Goal: Contribute content: Add original content to the website for others to see

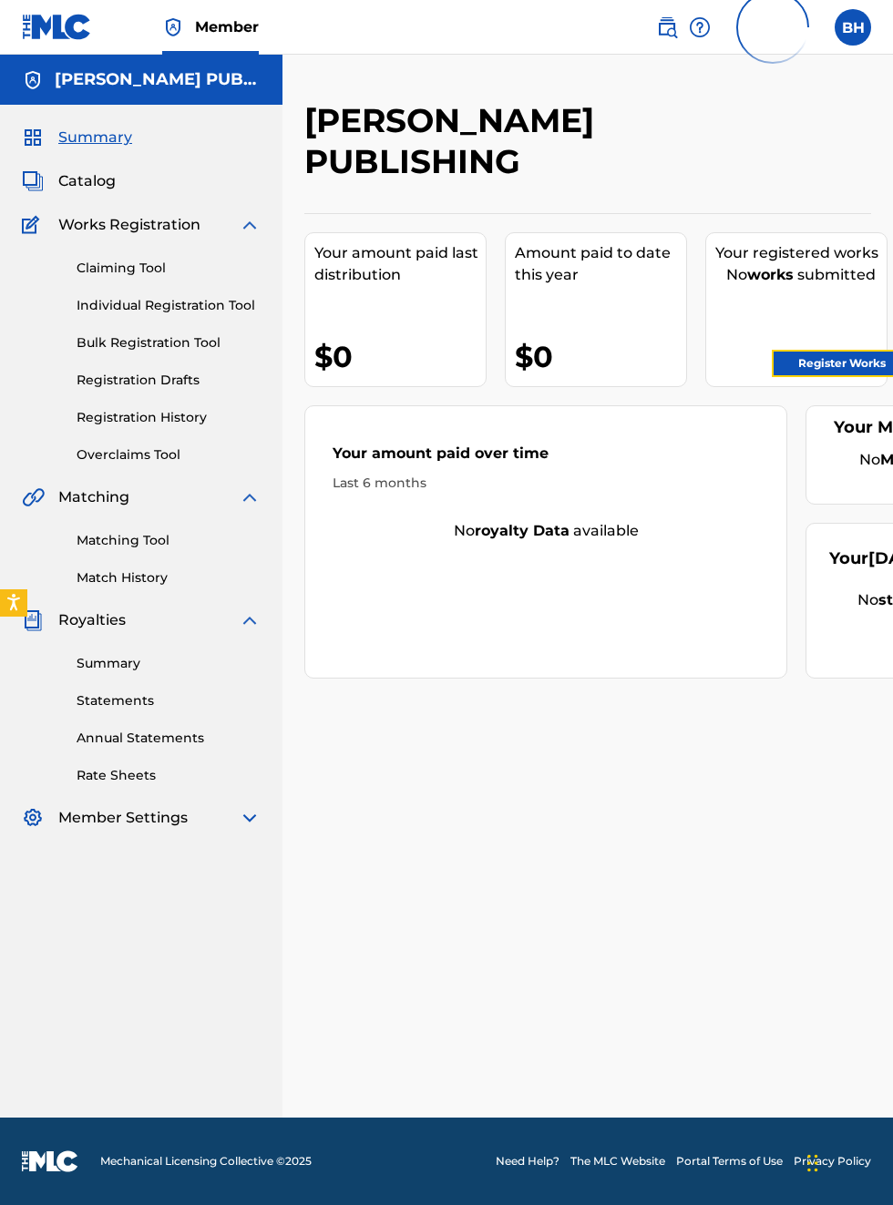
click at [876, 363] on link "Register Works" at bounding box center [842, 363] width 140 height 27
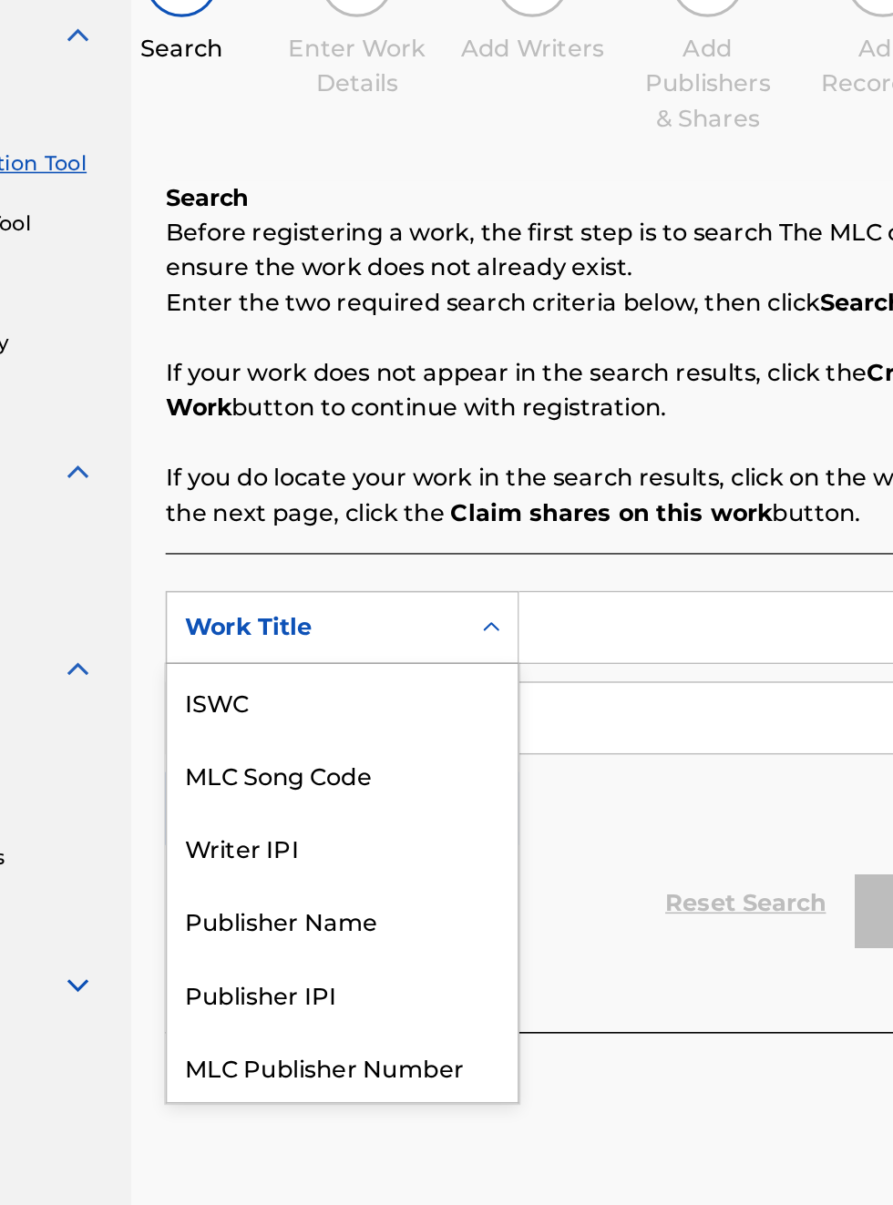
scroll to position [46, 0]
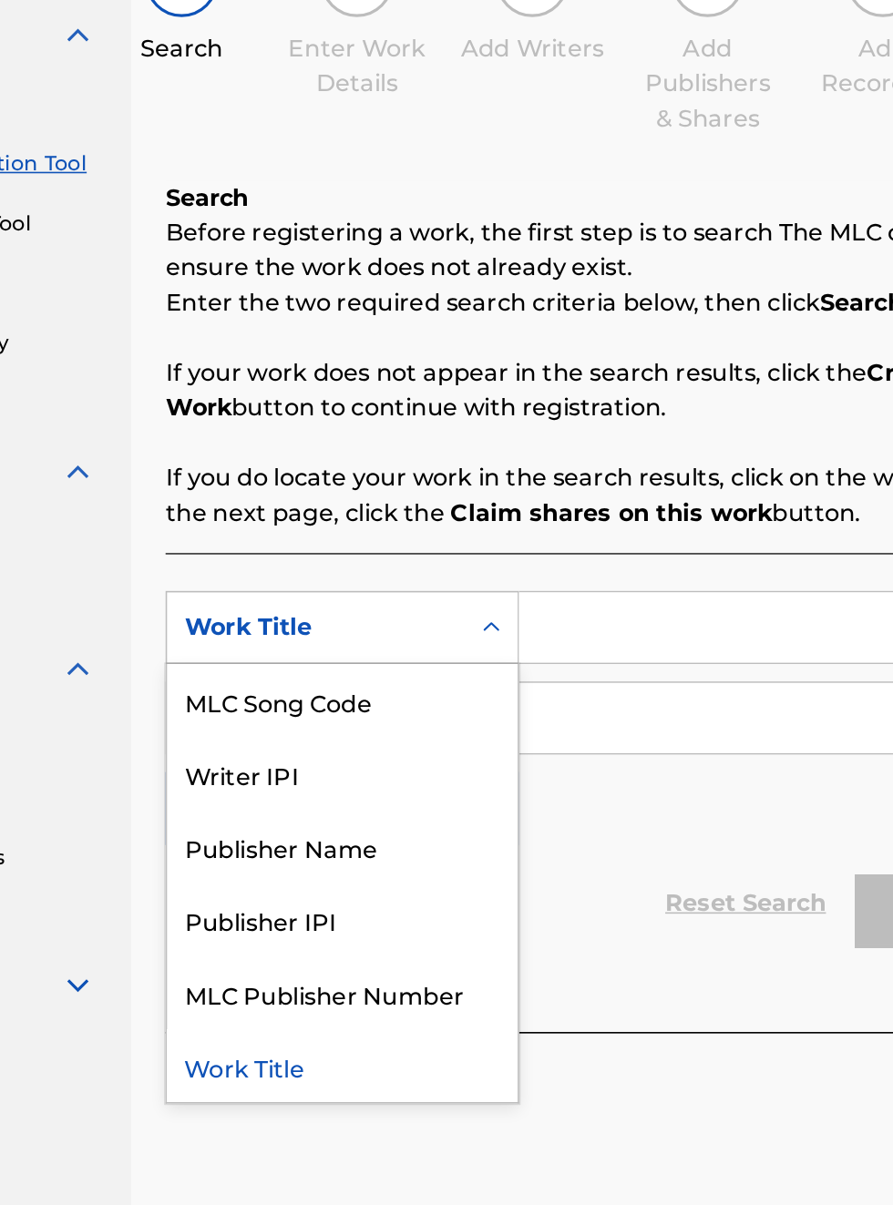
click at [415, 803] on div "MLC Publisher Number" at bounding box center [414, 823] width 219 height 46
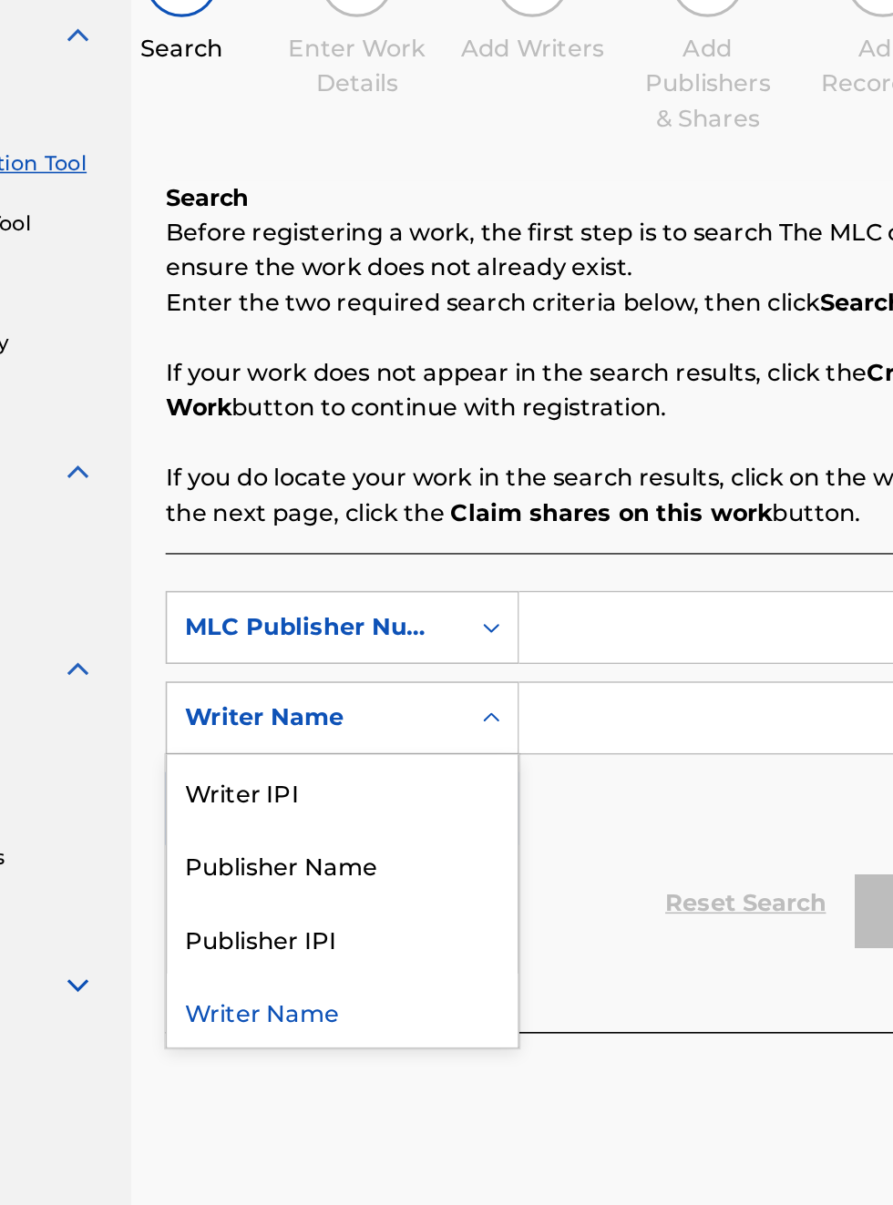
click at [421, 750] on div "Publisher Name" at bounding box center [414, 743] width 219 height 46
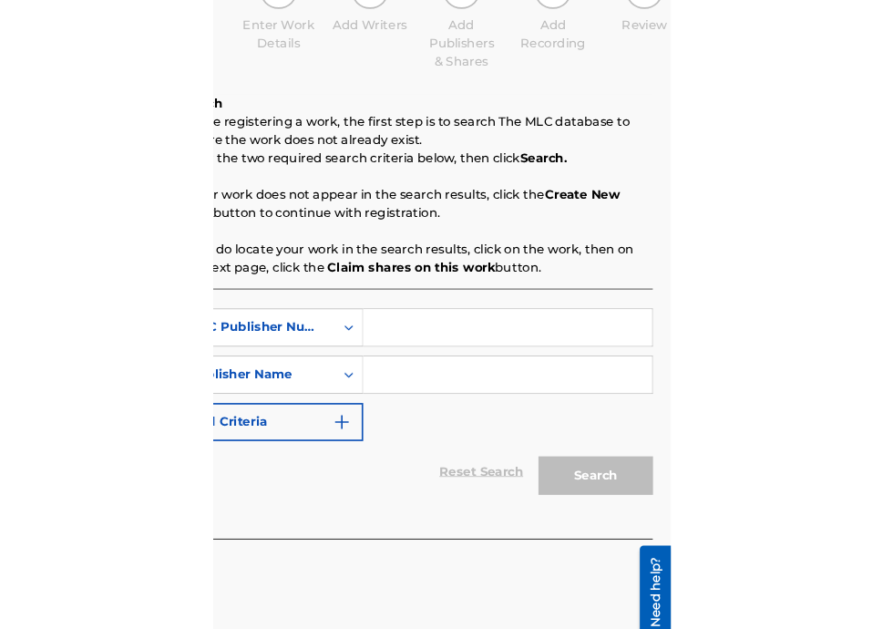
scroll to position [203, 345]
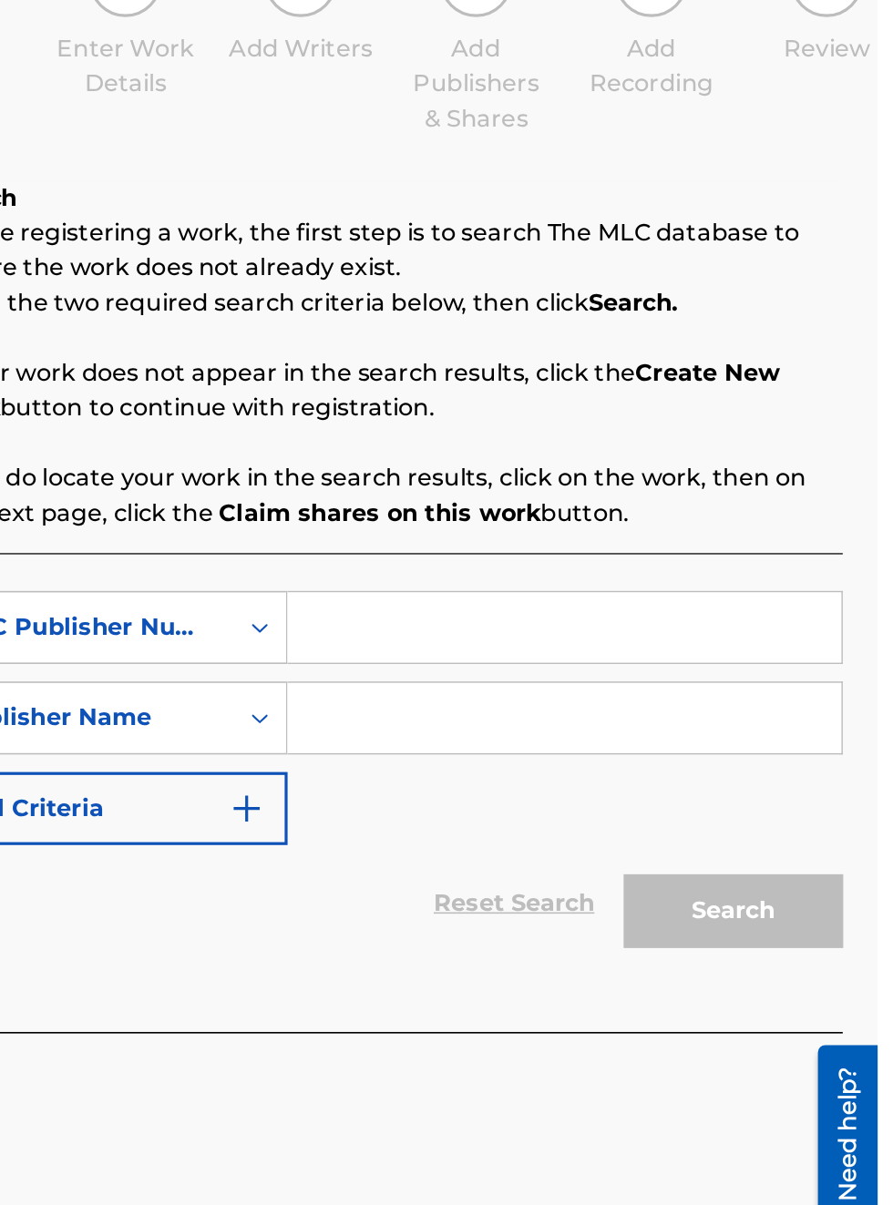
click at [607, 603] on input "Search Form" at bounding box center [697, 595] width 345 height 44
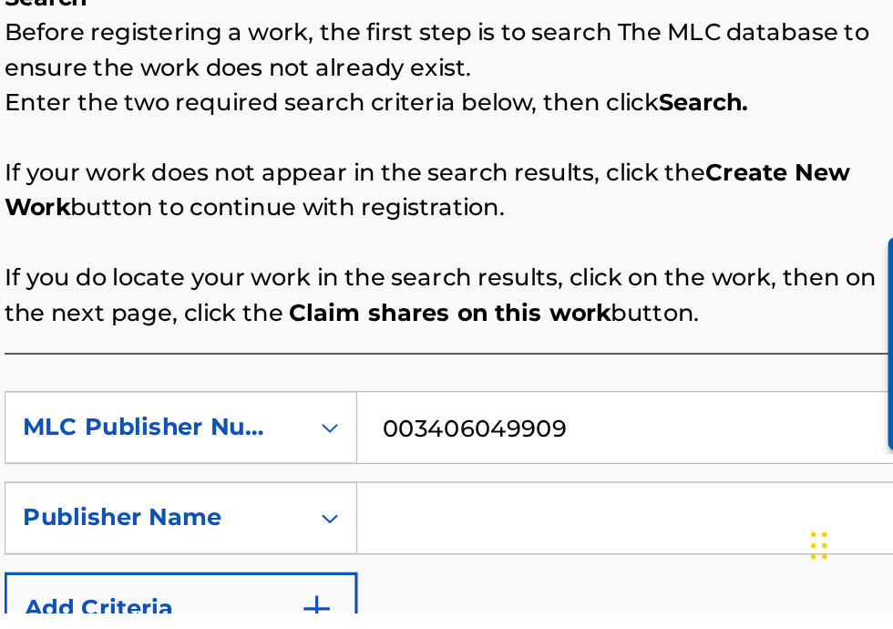
scroll to position [246, 302]
type input "003406049909"
click at [601, 574] on input "Search Form" at bounding box center [697, 569] width 345 height 44
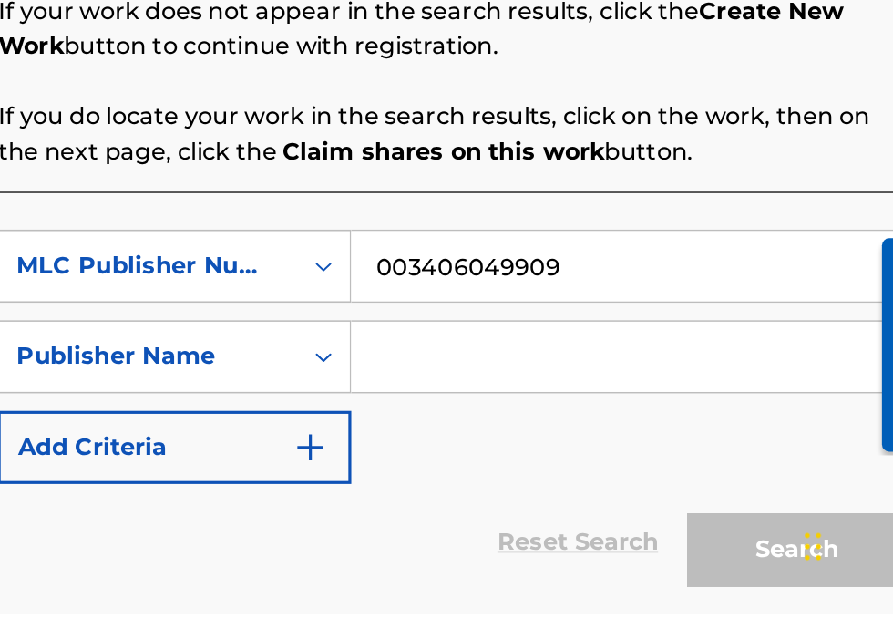
scroll to position [246, 305]
click at [557, 472] on input "Search Form" at bounding box center [697, 468] width 345 height 44
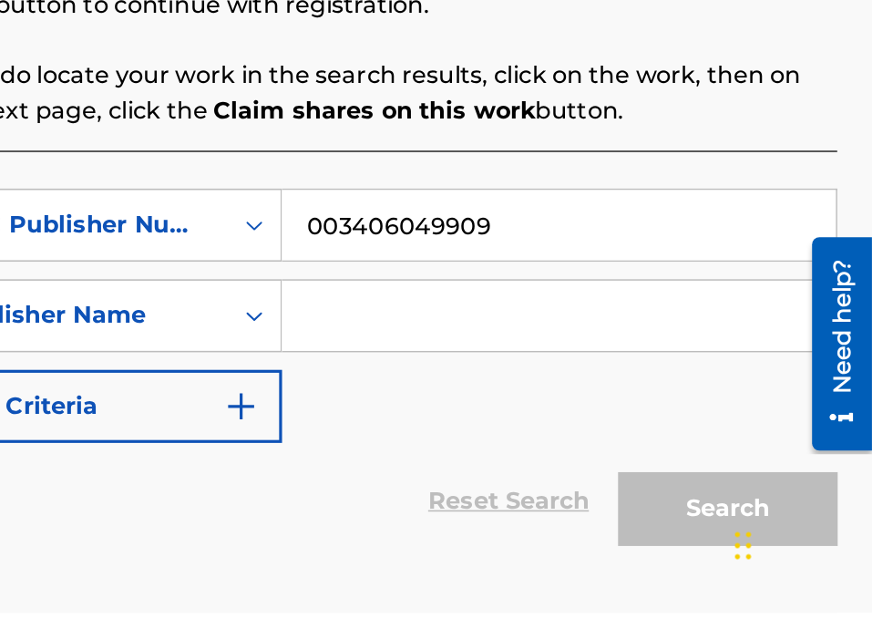
scroll to position [246, 349]
click at [585, 446] on input "Search Form" at bounding box center [697, 444] width 345 height 44
type input "0"
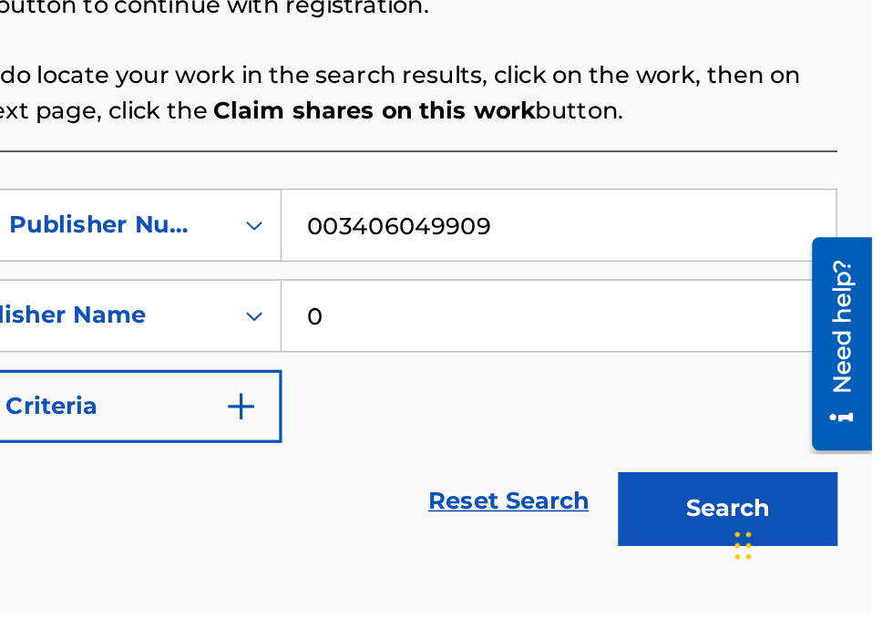
click at [580, 451] on input "0" at bounding box center [697, 444] width 345 height 44
type input "[PERSON_NAME]"
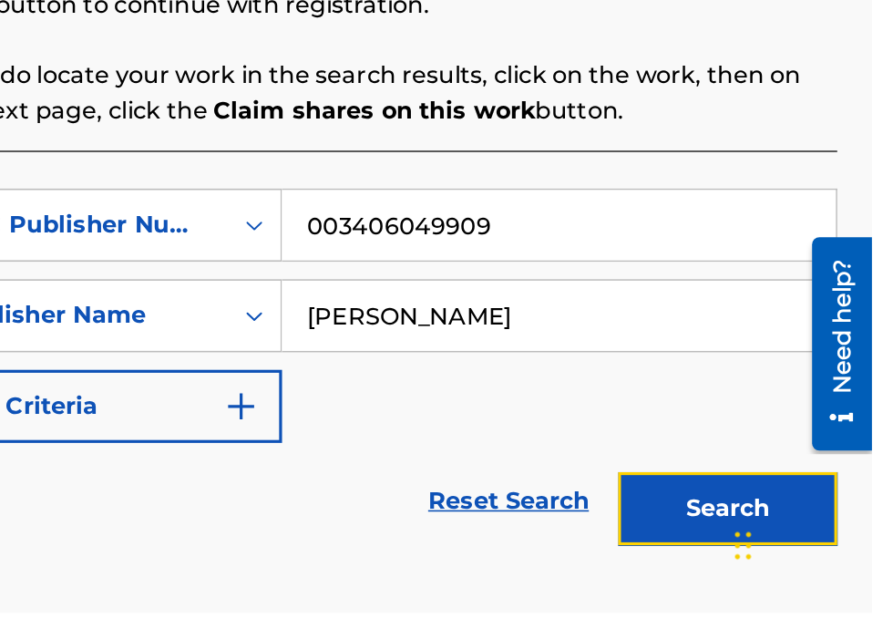
click at [802, 561] on button "Search" at bounding box center [802, 564] width 137 height 46
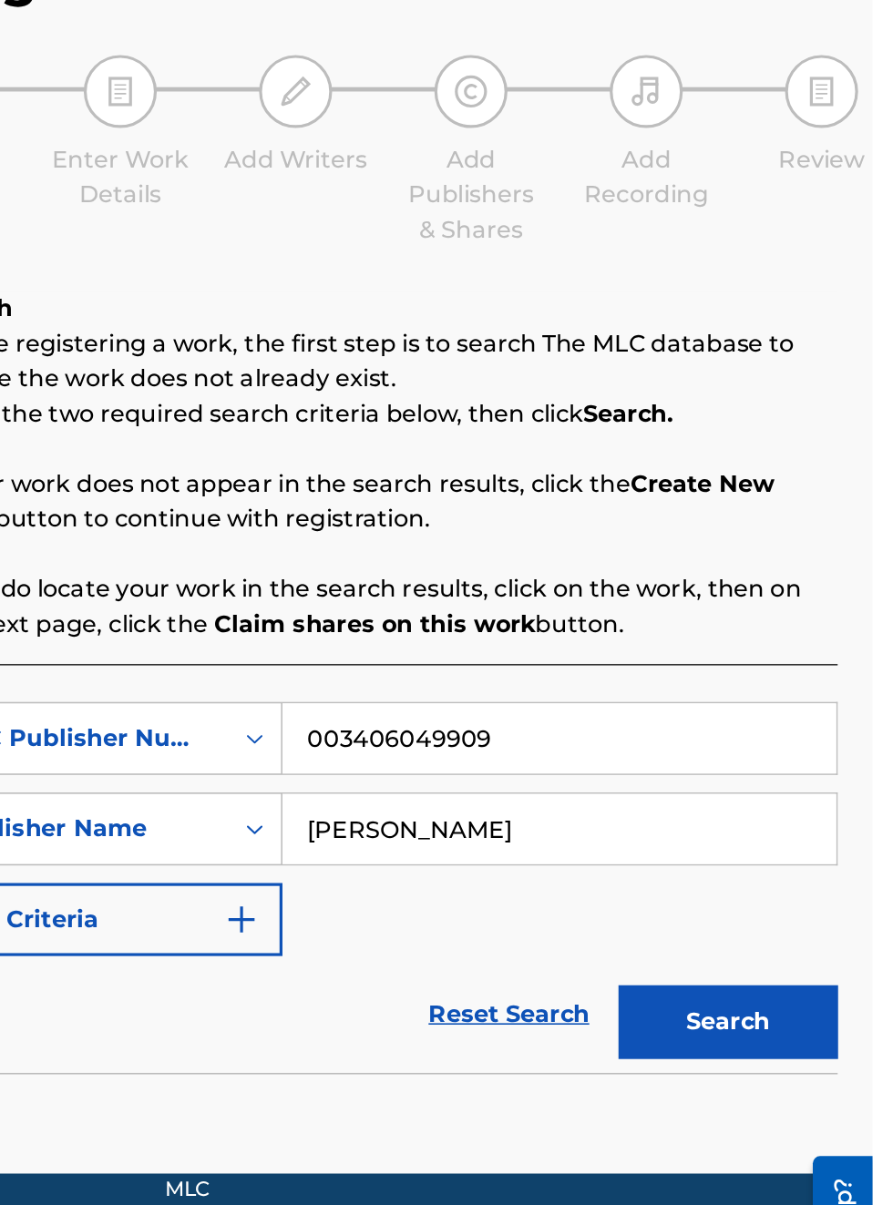
scroll to position [0, 0]
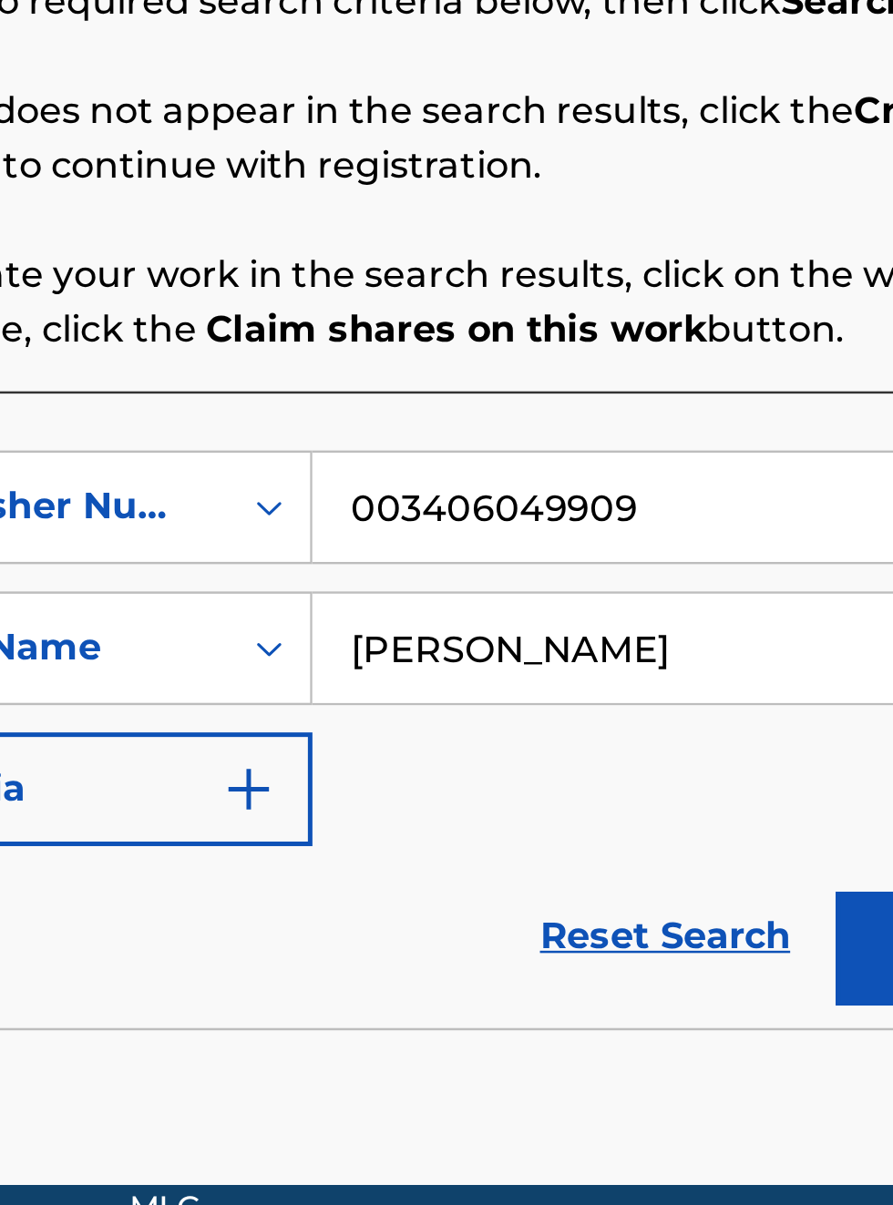
click at [626, 629] on input "[PERSON_NAME]" at bounding box center [697, 651] width 345 height 44
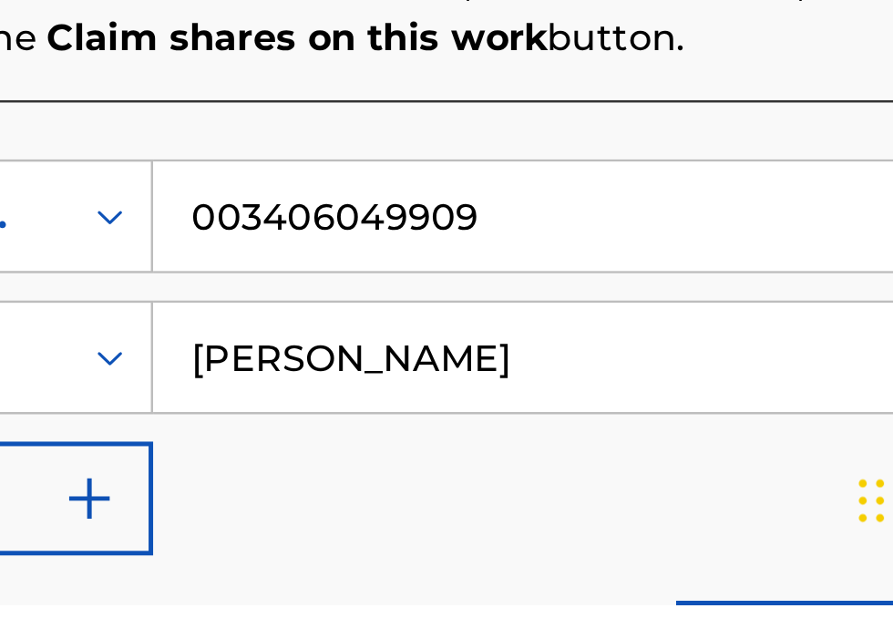
click at [677, 469] on input "003406049909" at bounding box center [697, 473] width 345 height 44
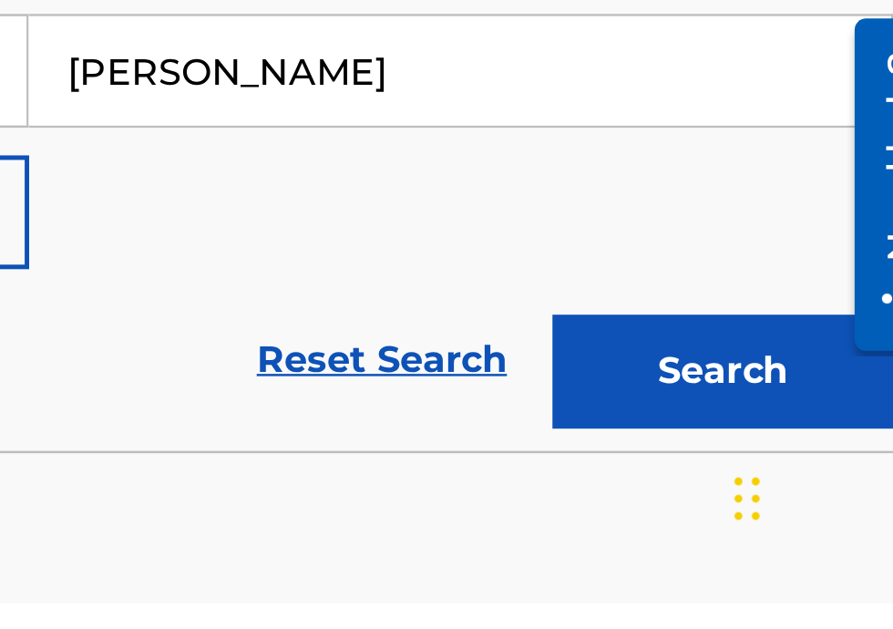
type input "00340604990"
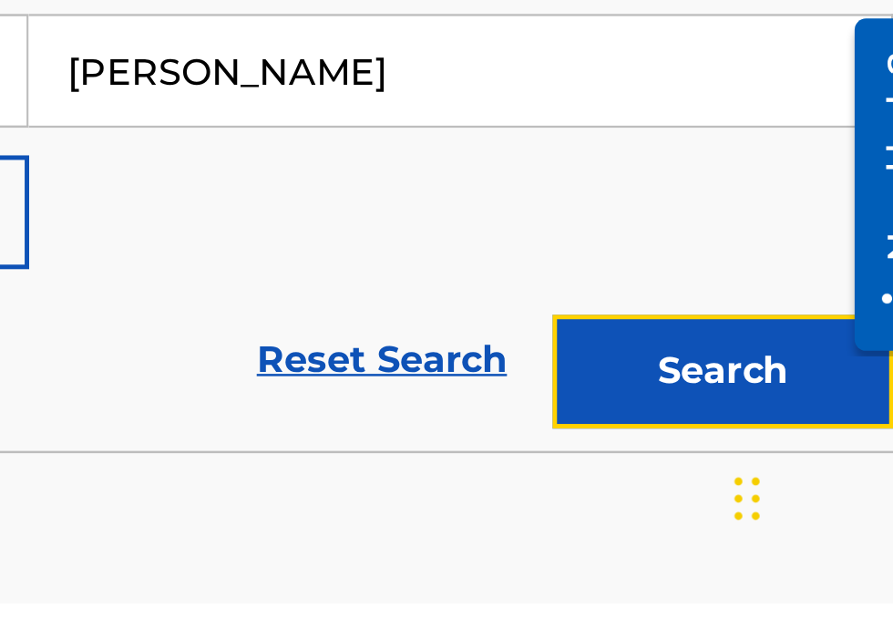
click at [819, 541] on button "Search" at bounding box center [802, 536] width 137 height 46
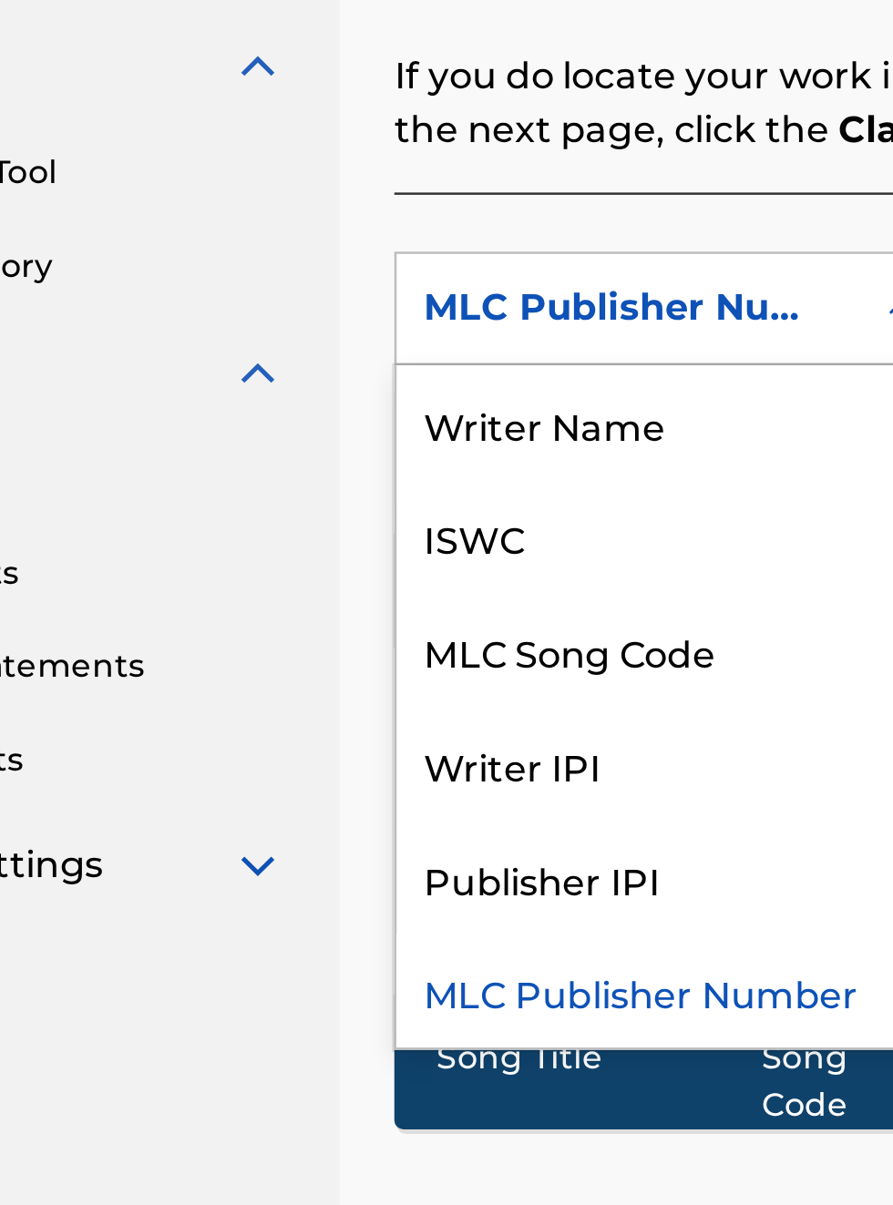
click at [406, 827] on div "Publisher IPI" at bounding box center [414, 823] width 219 height 46
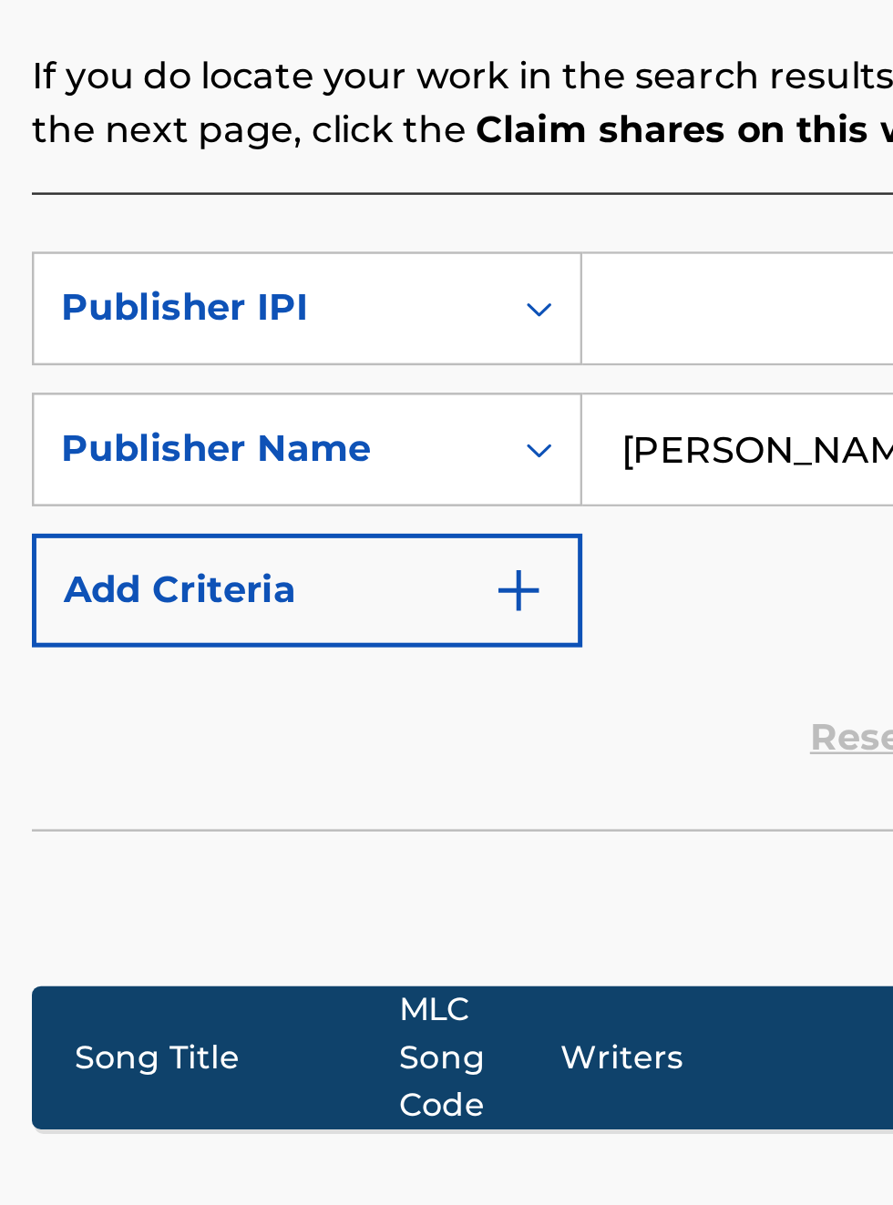
scroll to position [471, 291]
click at [574, 588] on input "Search Form" at bounding box center [697, 595] width 345 height 44
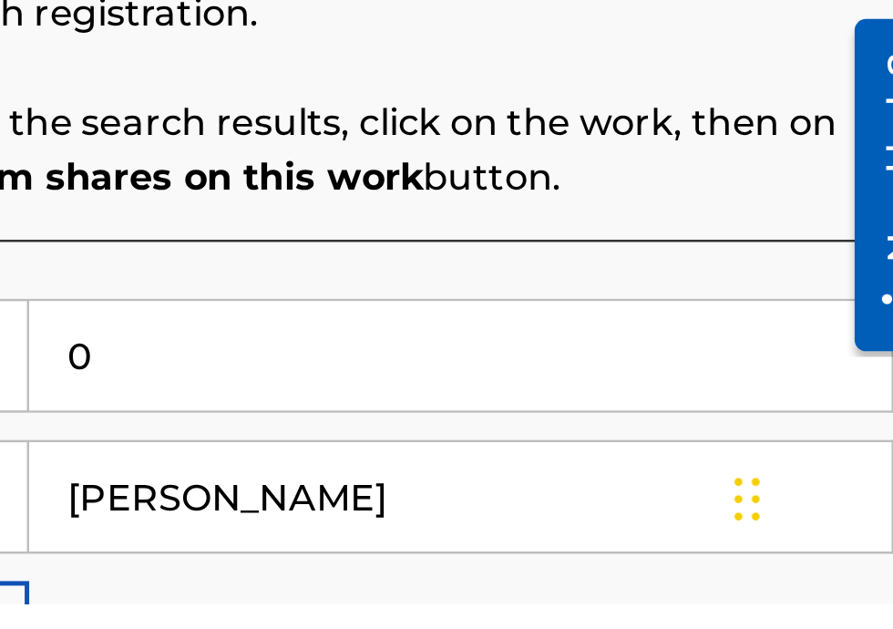
type input "00340604990"
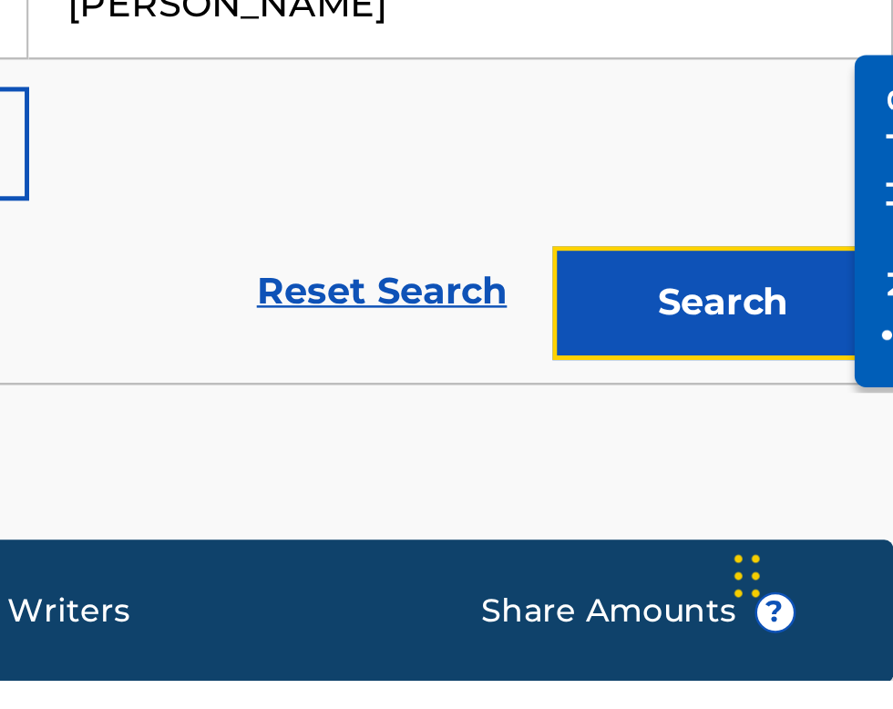
click at [822, 563] on button "Search" at bounding box center [802, 558] width 137 height 46
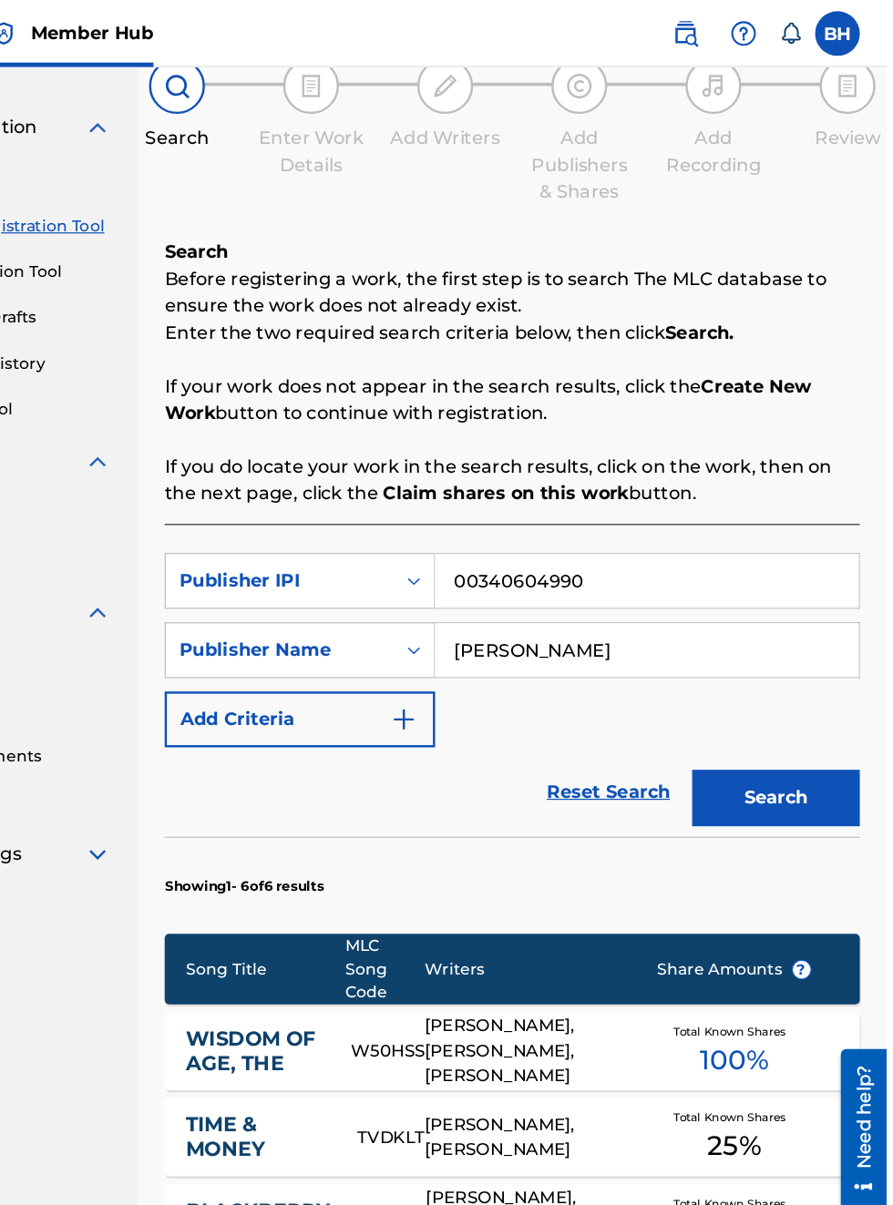
click at [655, 535] on input "[PERSON_NAME]" at bounding box center [697, 530] width 345 height 44
